Goal: Task Accomplishment & Management: Use online tool/utility

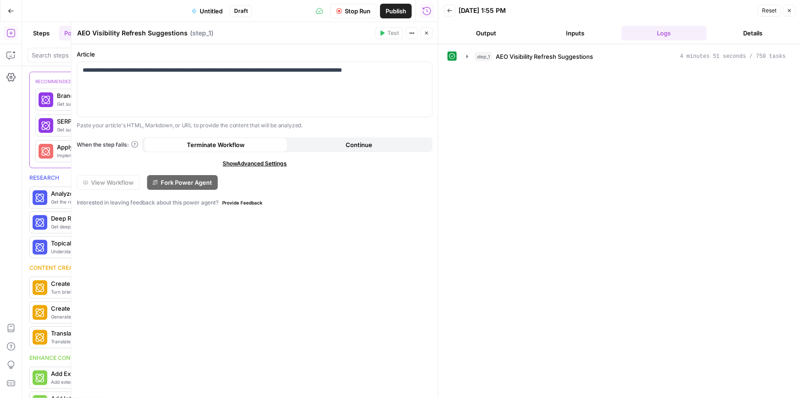
scroll to position [491, 0]
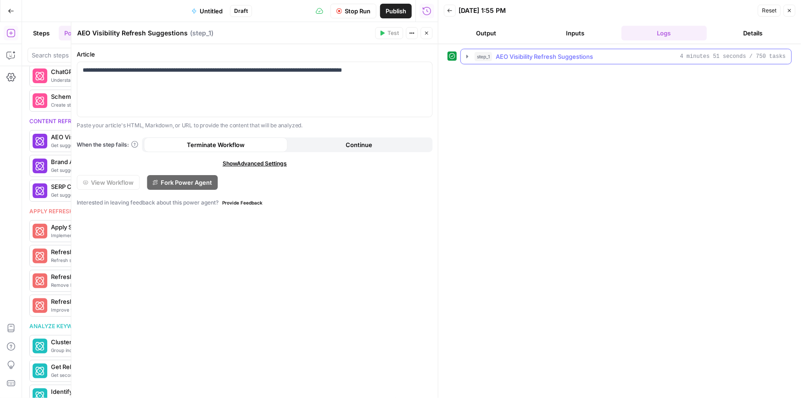
click at [468, 56] on icon "button" at bounding box center [467, 56] width 2 height 3
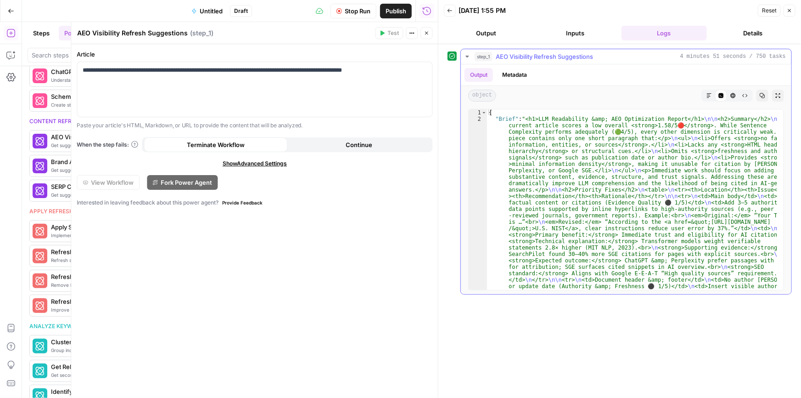
click at [733, 93] on icon "button" at bounding box center [733, 95] width 5 height 5
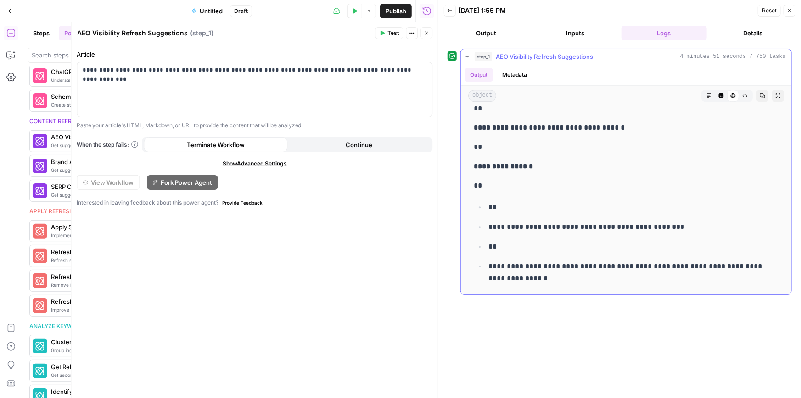
scroll to position [3213, 0]
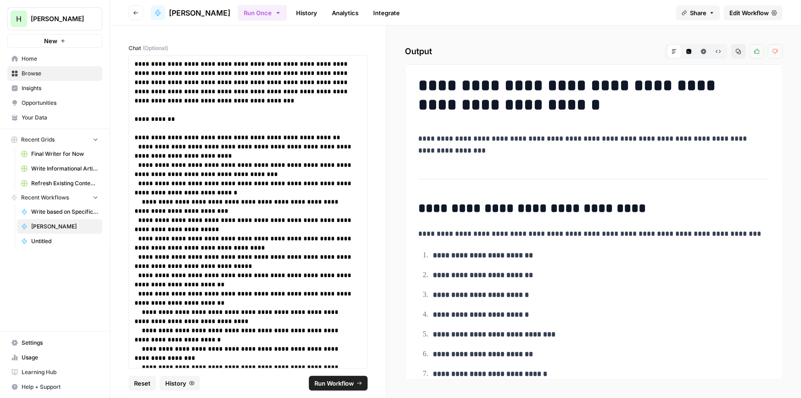
scroll to position [584, 0]
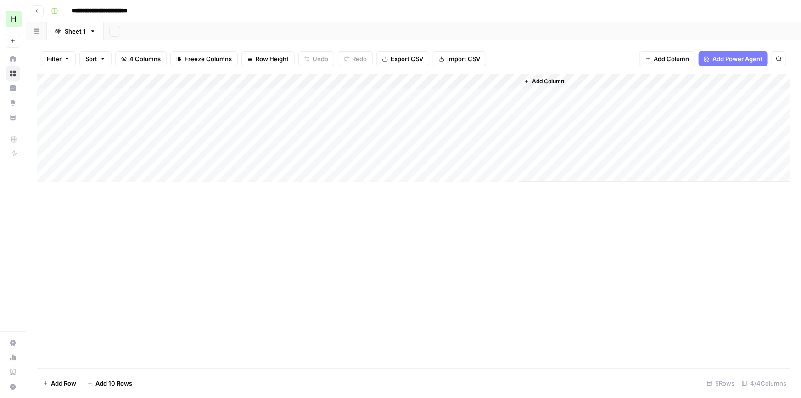
click at [502, 97] on div "Add Column" at bounding box center [413, 127] width 753 height 108
click at [505, 95] on div "Add Column" at bounding box center [413, 127] width 753 height 108
click at [505, 95] on body "**********" at bounding box center [400, 199] width 801 height 398
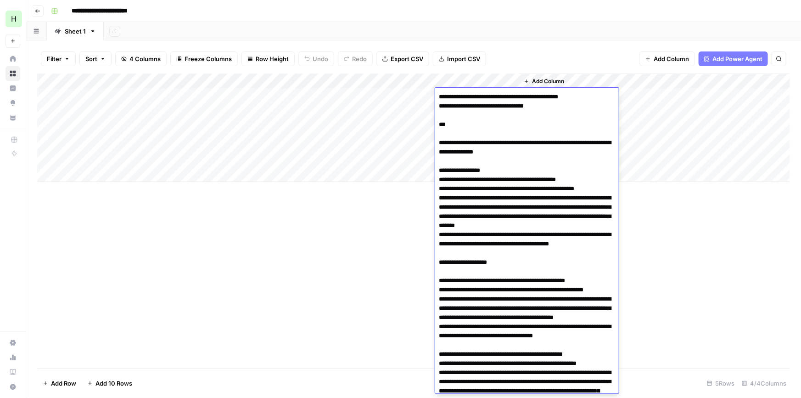
click at [510, 78] on div "Add Column" at bounding box center [413, 127] width 753 height 108
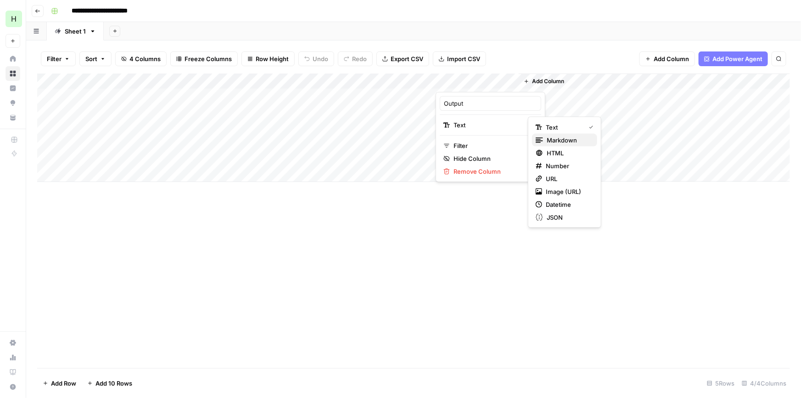
click at [547, 142] on span "Markdown" at bounding box center [568, 139] width 43 height 9
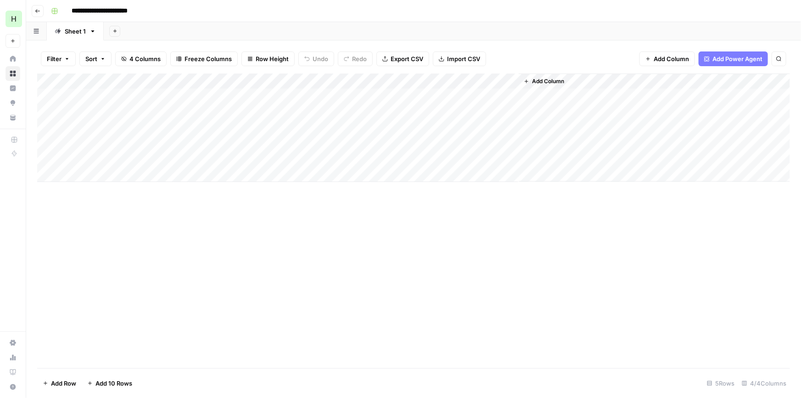
click at [510, 96] on div "Add Column" at bounding box center [413, 127] width 753 height 108
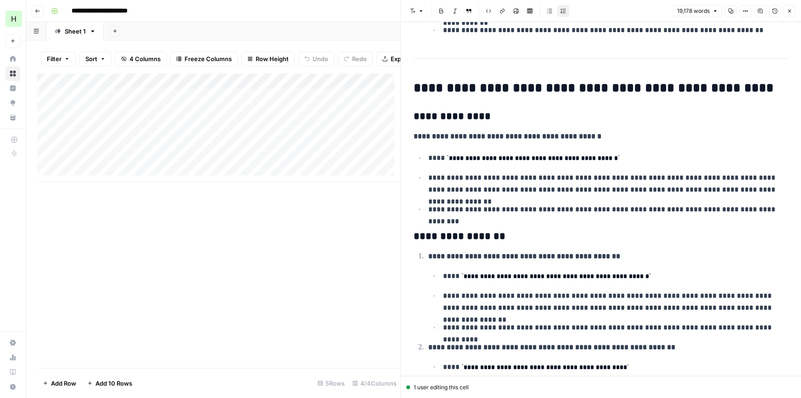
scroll to position [1117, 0]
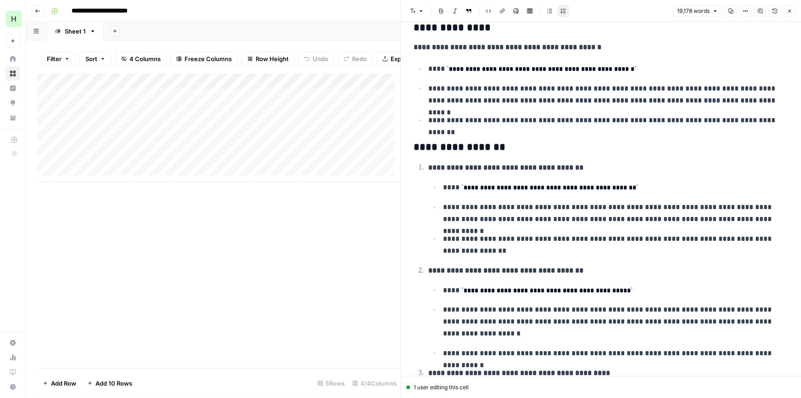
drag, startPoint x: 616, startPoint y: 263, endPoint x: 613, endPoint y: 216, distance: 46.4
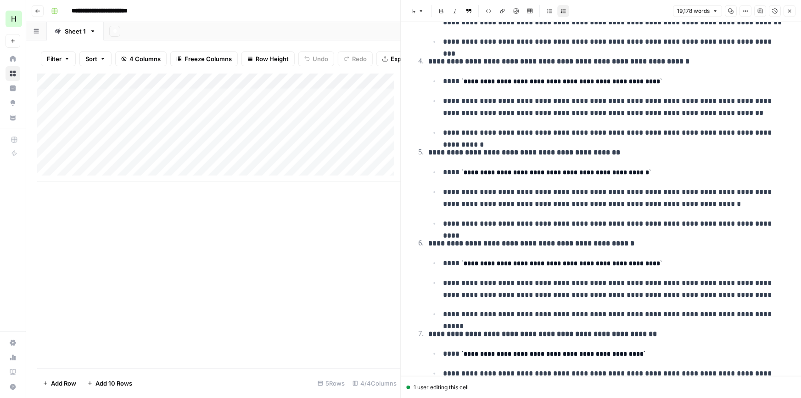
drag, startPoint x: 598, startPoint y: 333, endPoint x: 614, endPoint y: 190, distance: 144.1
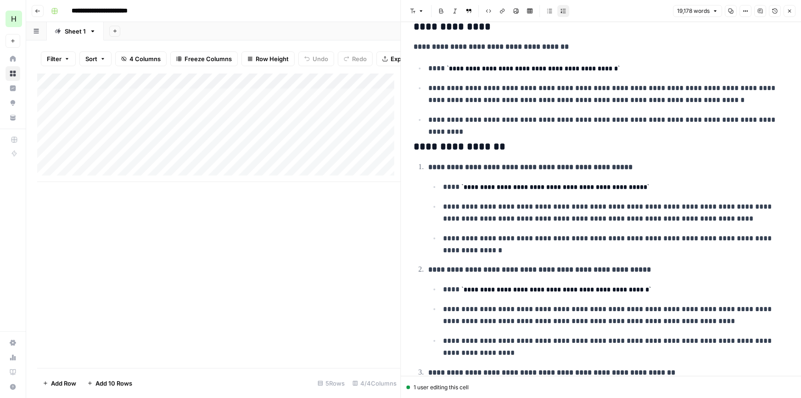
drag, startPoint x: 593, startPoint y: 261, endPoint x: 580, endPoint y: 320, distance: 60.6
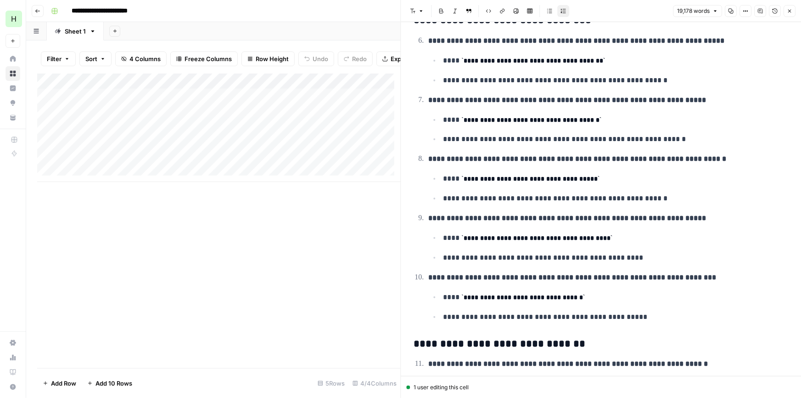
drag, startPoint x: 652, startPoint y: 73, endPoint x: 609, endPoint y: 310, distance: 240.2
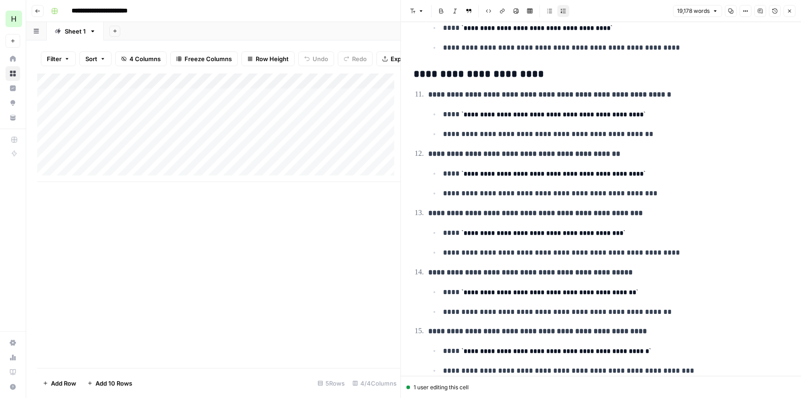
drag, startPoint x: 622, startPoint y: 119, endPoint x: 599, endPoint y: 343, distance: 225.2
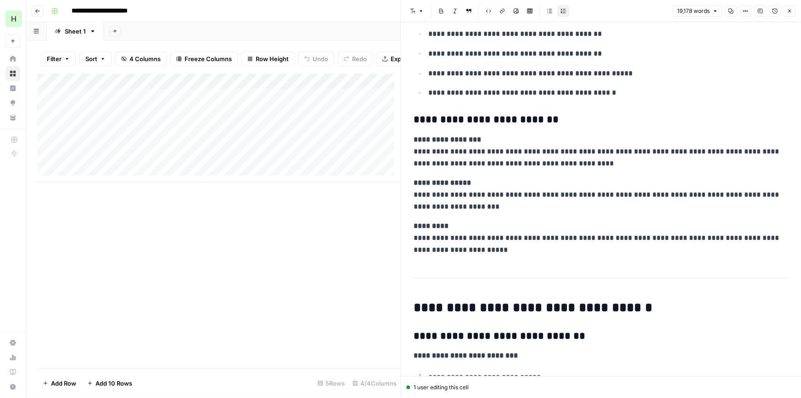
drag, startPoint x: 606, startPoint y: 192, endPoint x: 602, endPoint y: 211, distance: 19.3
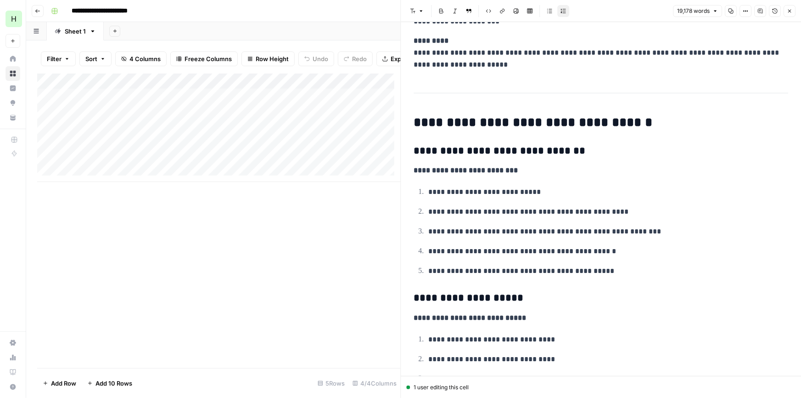
scroll to position [19212, 0]
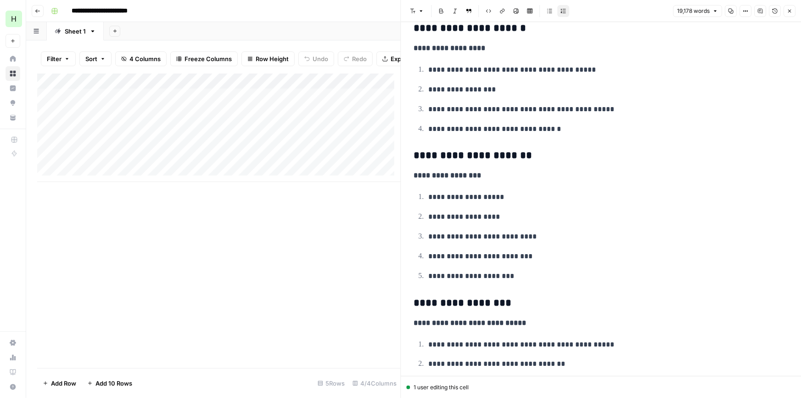
drag, startPoint x: 598, startPoint y: 213, endPoint x: 593, endPoint y: 239, distance: 25.7
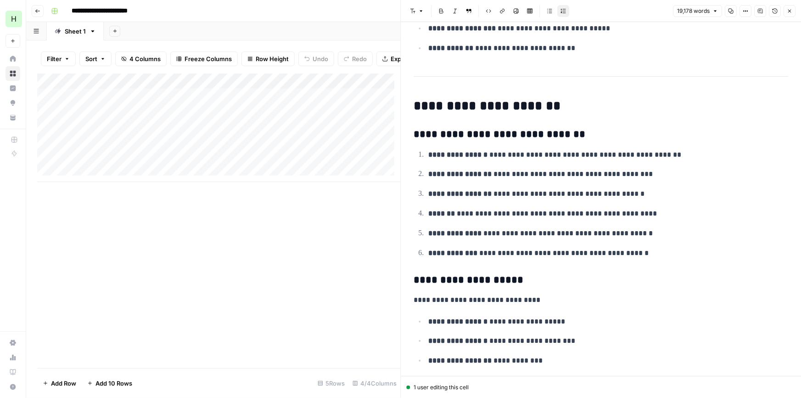
drag, startPoint x: 628, startPoint y: 166, endPoint x: 608, endPoint y: 230, distance: 67.1
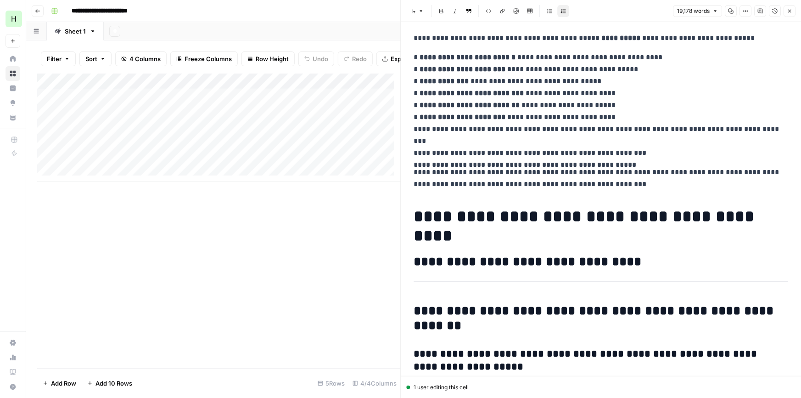
drag, startPoint x: 615, startPoint y: 260, endPoint x: 610, endPoint y: 275, distance: 16.6
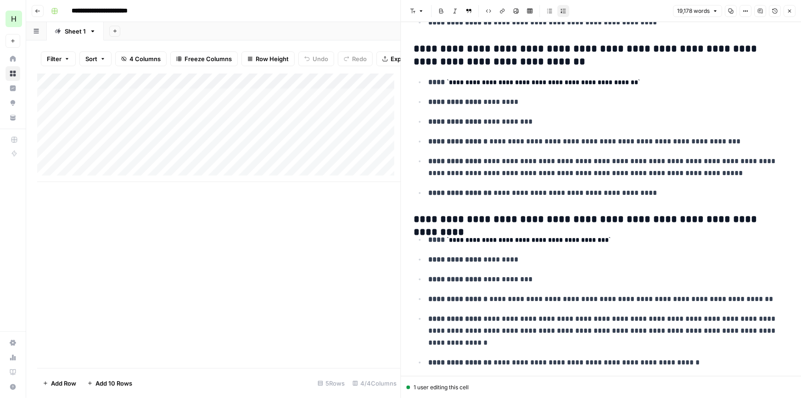
scroll to position [21942, 0]
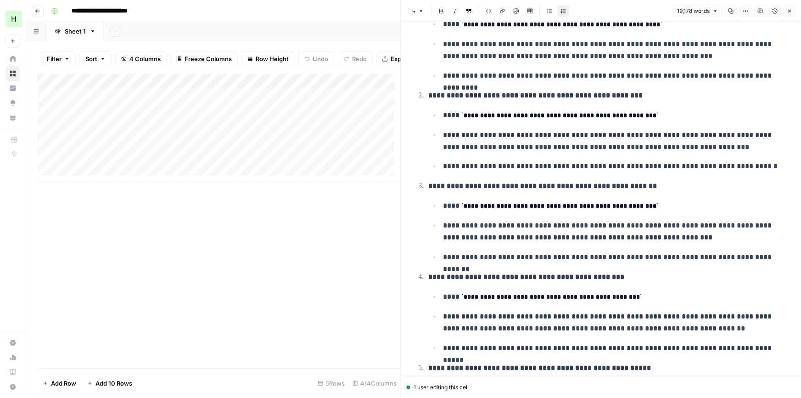
drag, startPoint x: 564, startPoint y: 262, endPoint x: 569, endPoint y: 2, distance: 259.9
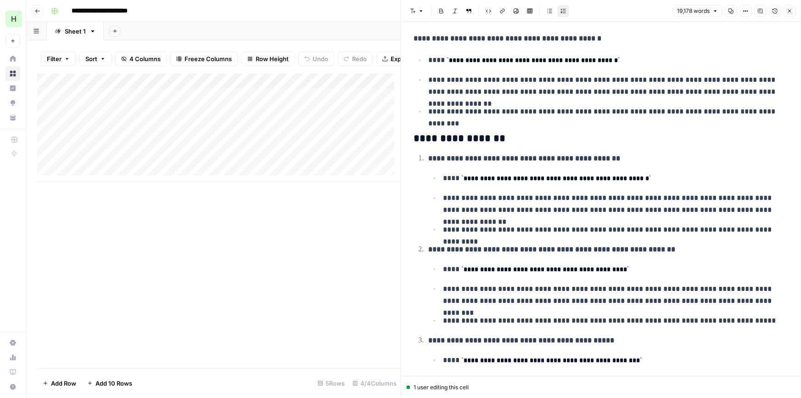
scroll to position [0, 0]
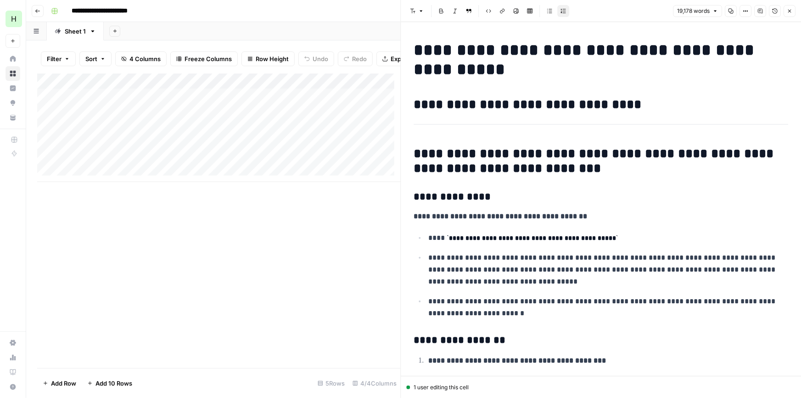
drag, startPoint x: 549, startPoint y: 110, endPoint x: 551, endPoint y: 91, distance: 19.4
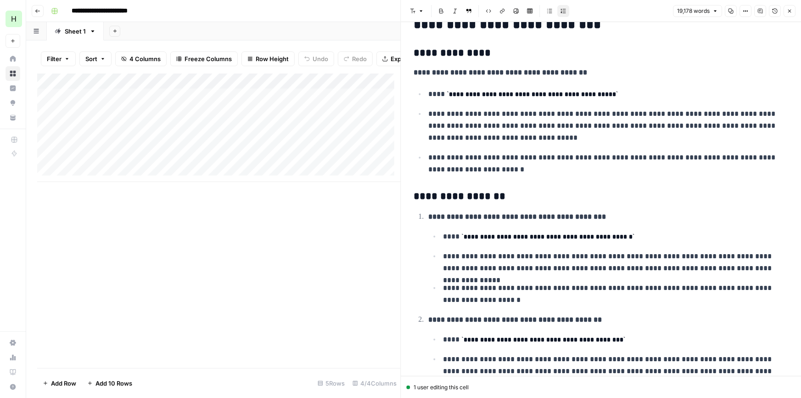
scroll to position [195, 0]
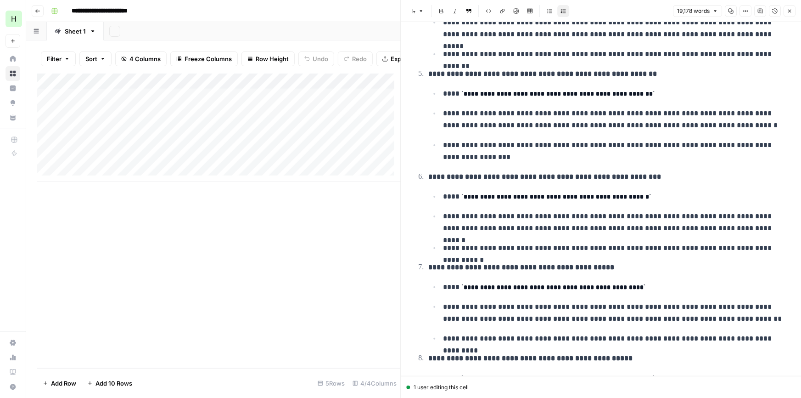
drag, startPoint x: 527, startPoint y: 213, endPoint x: 531, endPoint y: 274, distance: 61.2
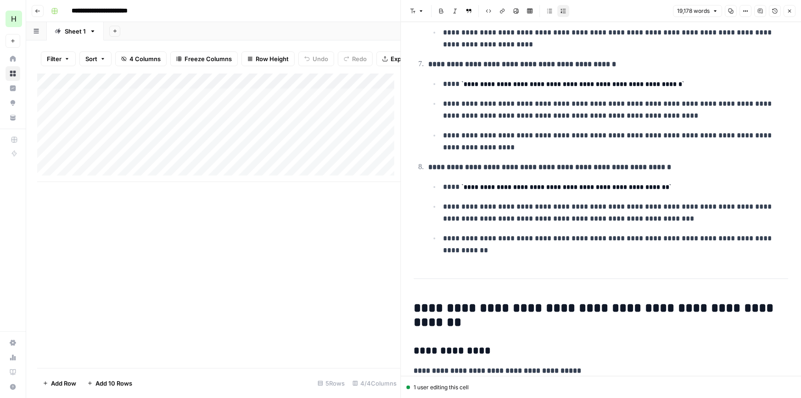
drag, startPoint x: 459, startPoint y: 324, endPoint x: 463, endPoint y: 258, distance: 66.3
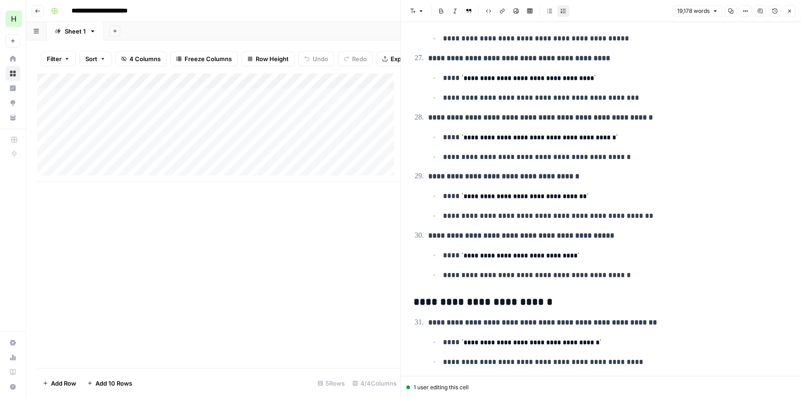
drag, startPoint x: 473, startPoint y: 228, endPoint x: 449, endPoint y: 298, distance: 74.0
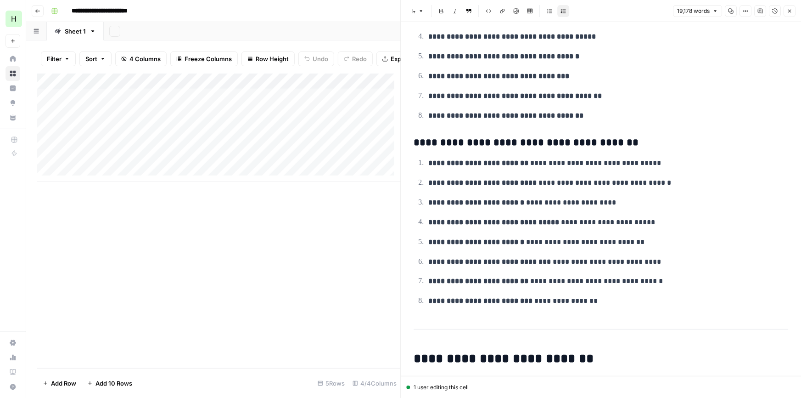
drag, startPoint x: 640, startPoint y: 101, endPoint x: 637, endPoint y: 136, distance: 34.6
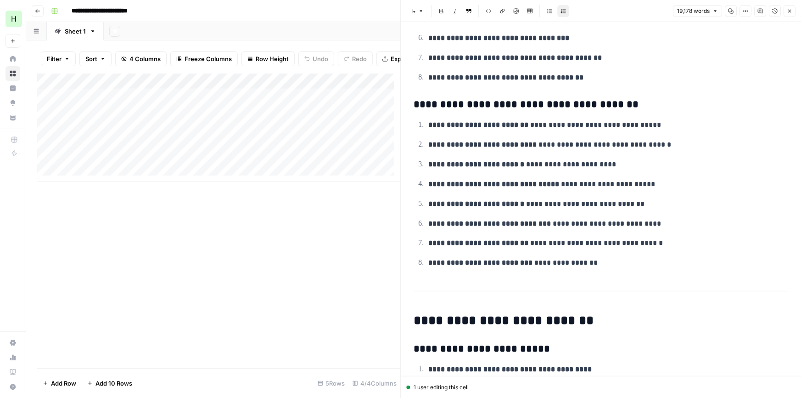
drag, startPoint x: 651, startPoint y: 124, endPoint x: 648, endPoint y: 147, distance: 23.1
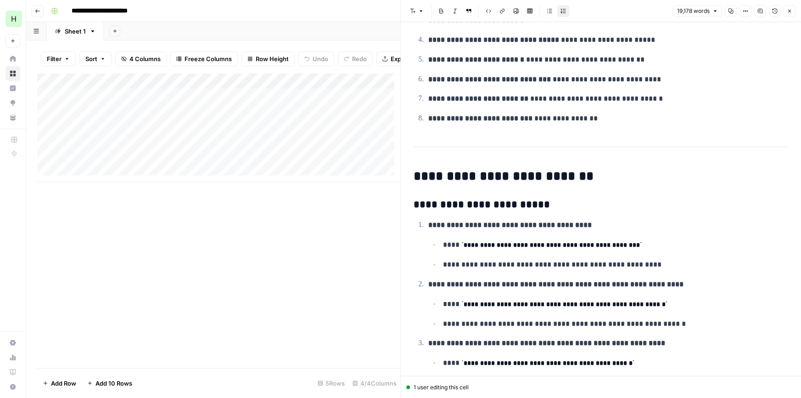
drag, startPoint x: 664, startPoint y: 130, endPoint x: 656, endPoint y: 177, distance: 47.4
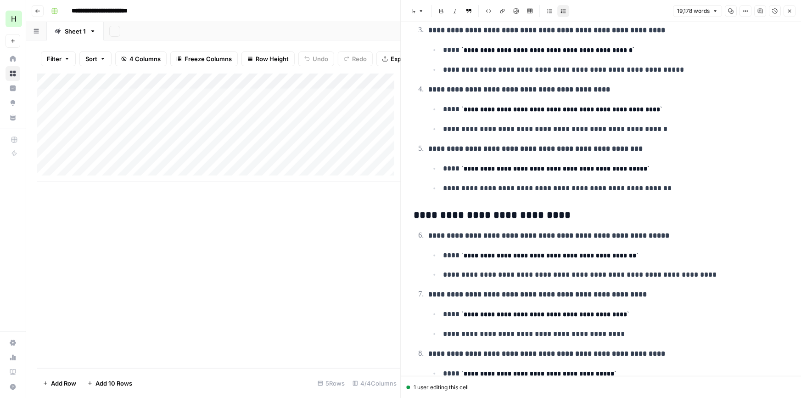
scroll to position [16346, 0]
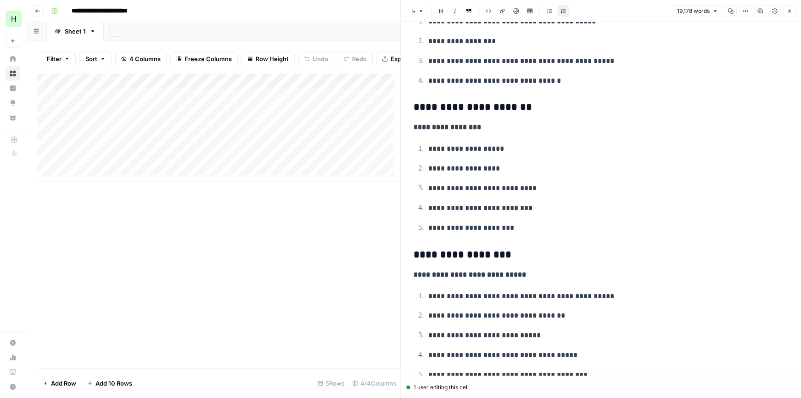
drag, startPoint x: 675, startPoint y: 79, endPoint x: 666, endPoint y: 271, distance: 192.1
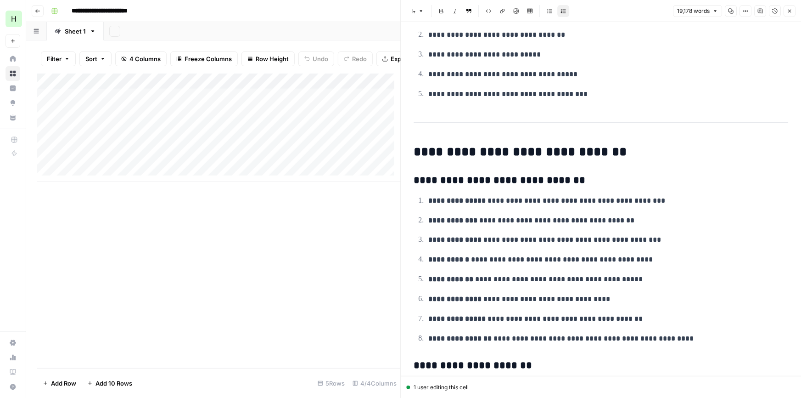
drag, startPoint x: 682, startPoint y: 145, endPoint x: 670, endPoint y: 178, distance: 34.9
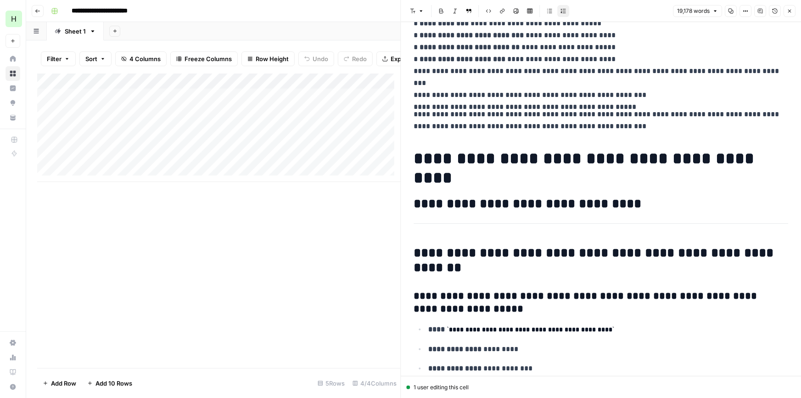
drag, startPoint x: 667, startPoint y: 140, endPoint x: 646, endPoint y: 223, distance: 85.8
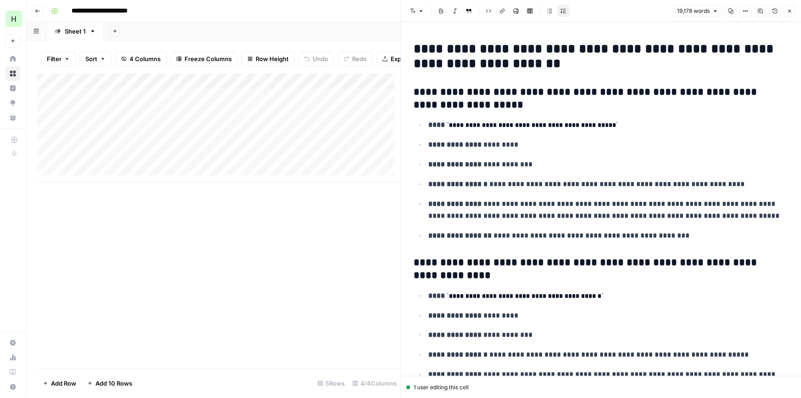
drag, startPoint x: 614, startPoint y: 261, endPoint x: 611, endPoint y: 294, distance: 32.7
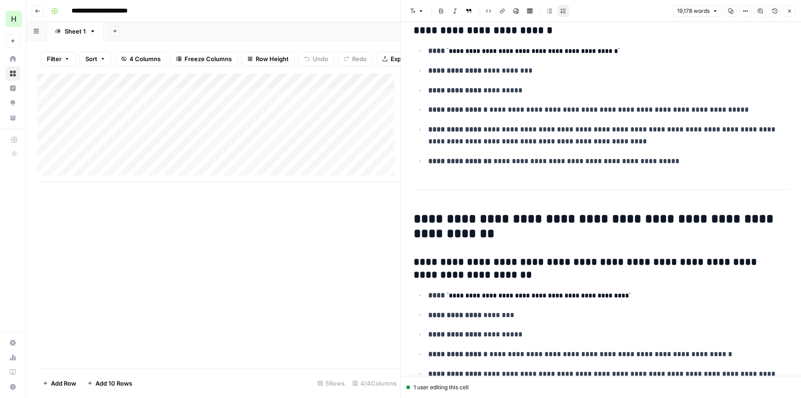
drag, startPoint x: 530, startPoint y: 254, endPoint x: 529, endPoint y: 262, distance: 7.8
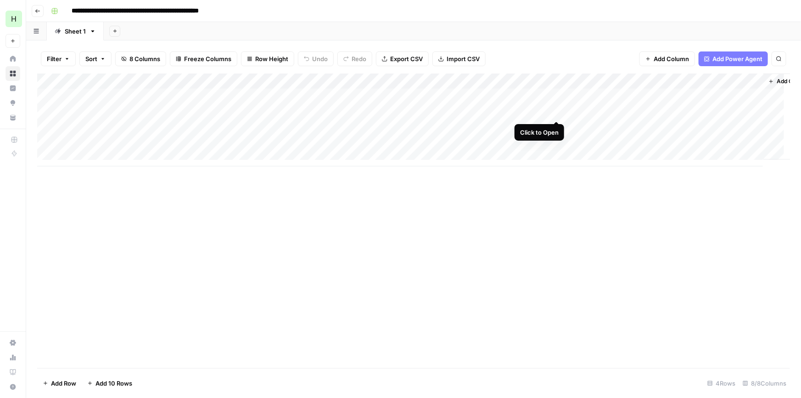
click at [557, 110] on div "Add Column" at bounding box center [413, 119] width 753 height 93
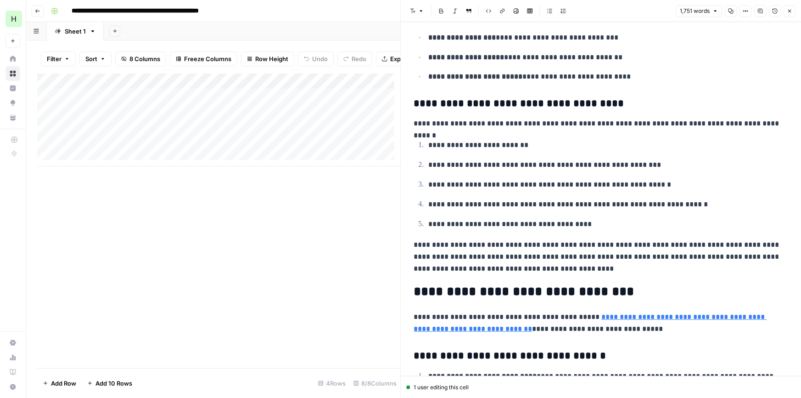
scroll to position [1097, 0]
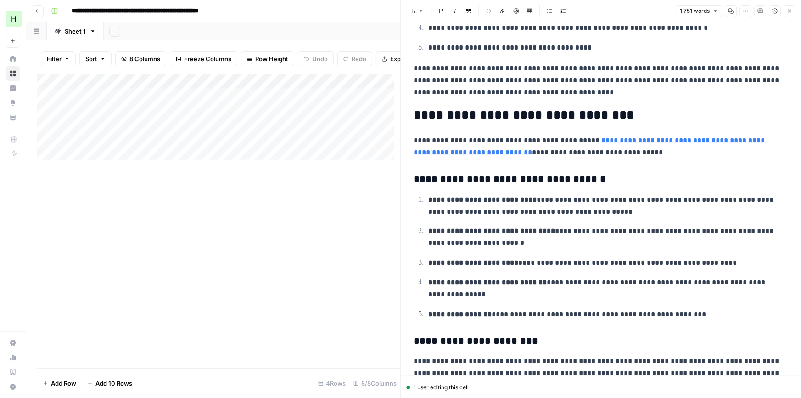
drag, startPoint x: 594, startPoint y: 103, endPoint x: 595, endPoint y: 114, distance: 11.5
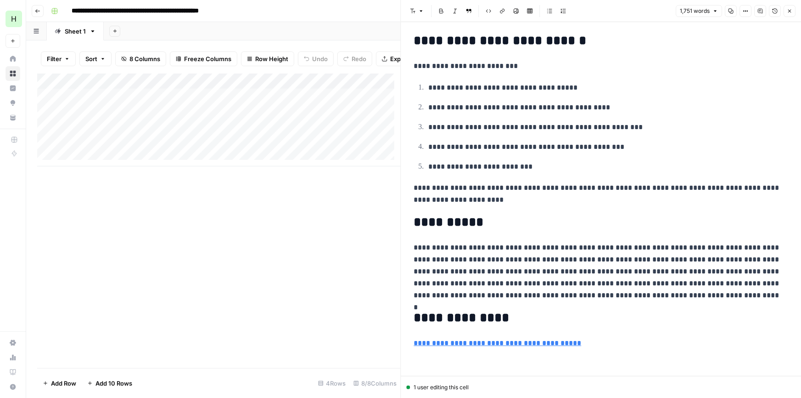
scroll to position [3750, 0]
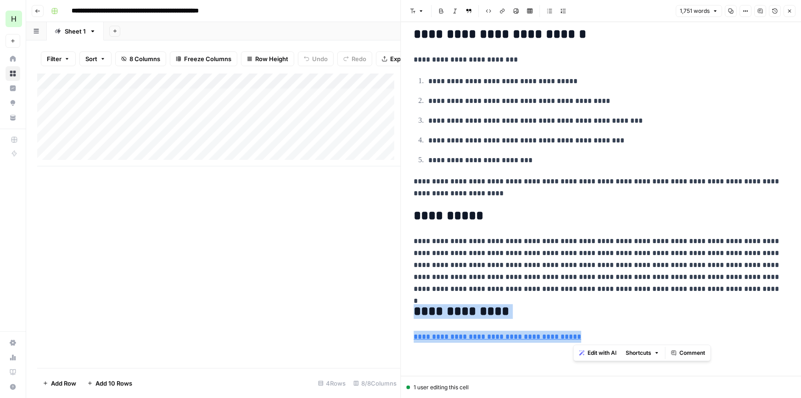
drag, startPoint x: 733, startPoint y: 289, endPoint x: 737, endPoint y: 338, distance: 49.7
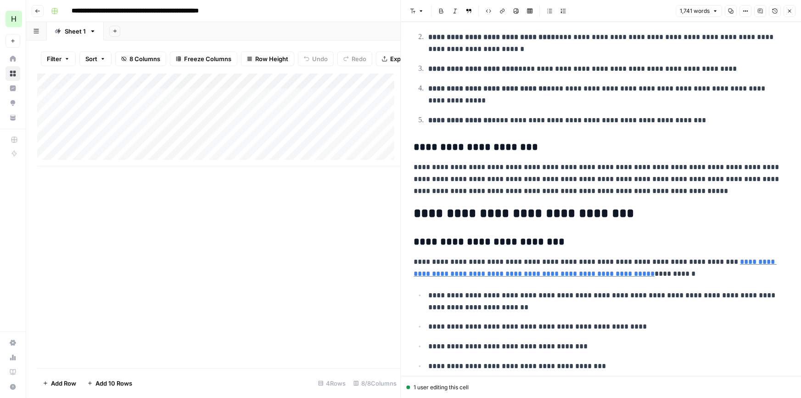
scroll to position [0, 0]
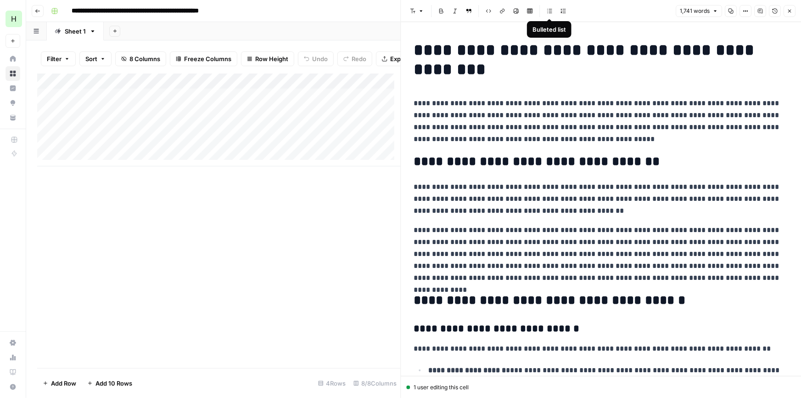
drag, startPoint x: 591, startPoint y: 268, endPoint x: 554, endPoint y: 8, distance: 262.5
click at [789, 11] on icon "button" at bounding box center [789, 11] width 3 height 3
